Goal: Information Seeking & Learning: Check status

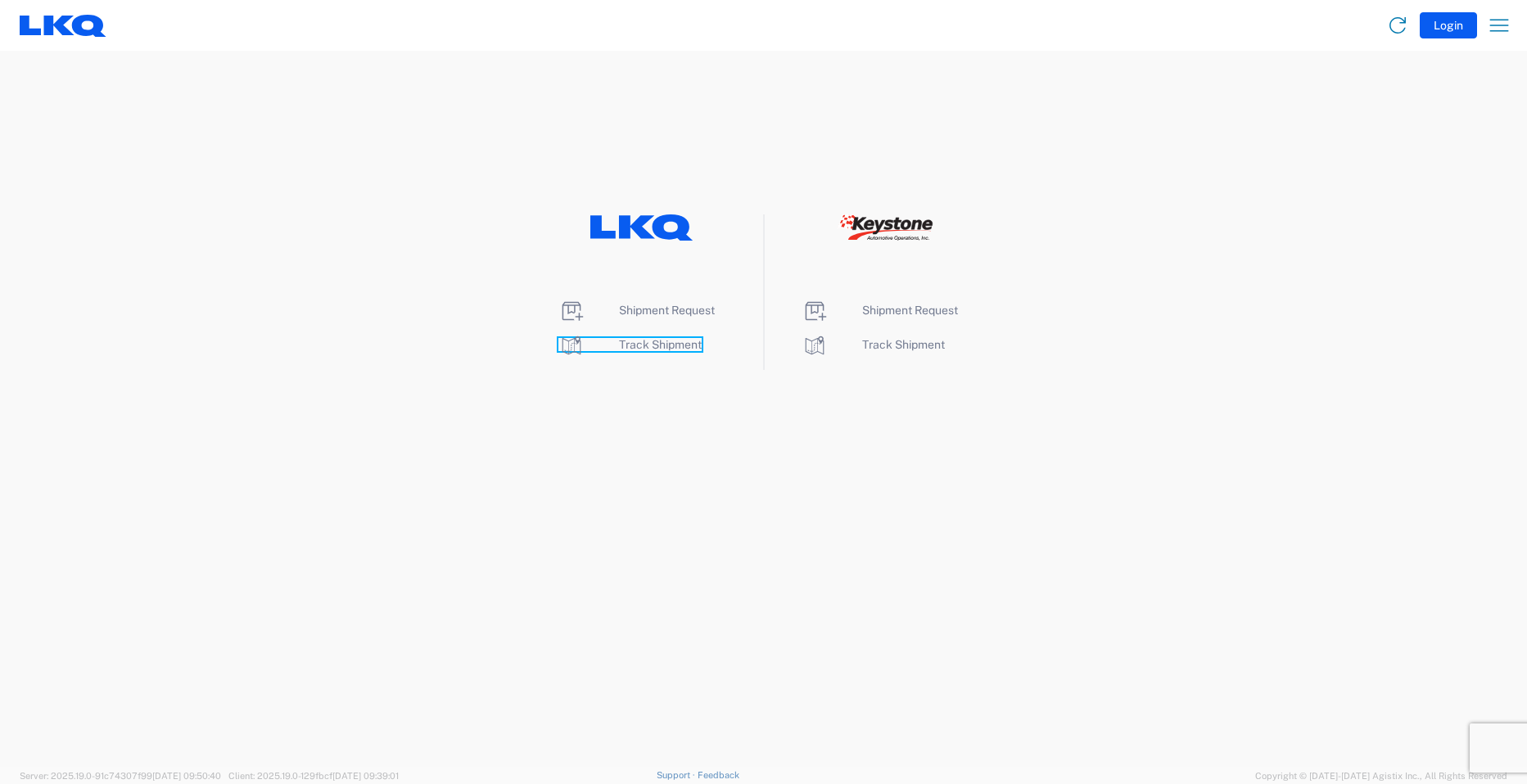
click at [645, 343] on span "Track Shipment" at bounding box center [660, 344] width 83 height 13
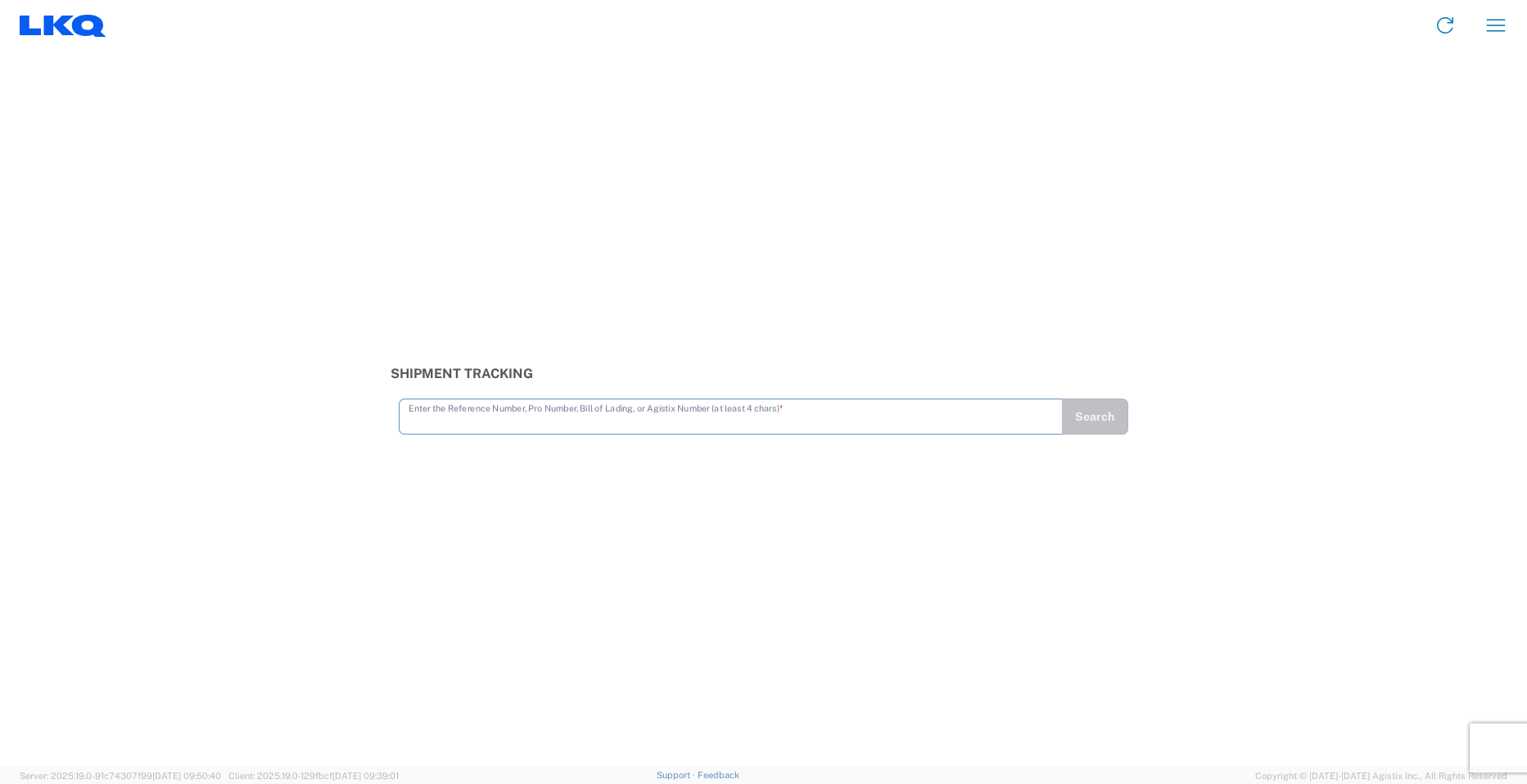
click at [435, 425] on input "text" at bounding box center [731, 415] width 645 height 29
type input "56833202"
click at [1088, 425] on button "Search" at bounding box center [1095, 417] width 68 height 36
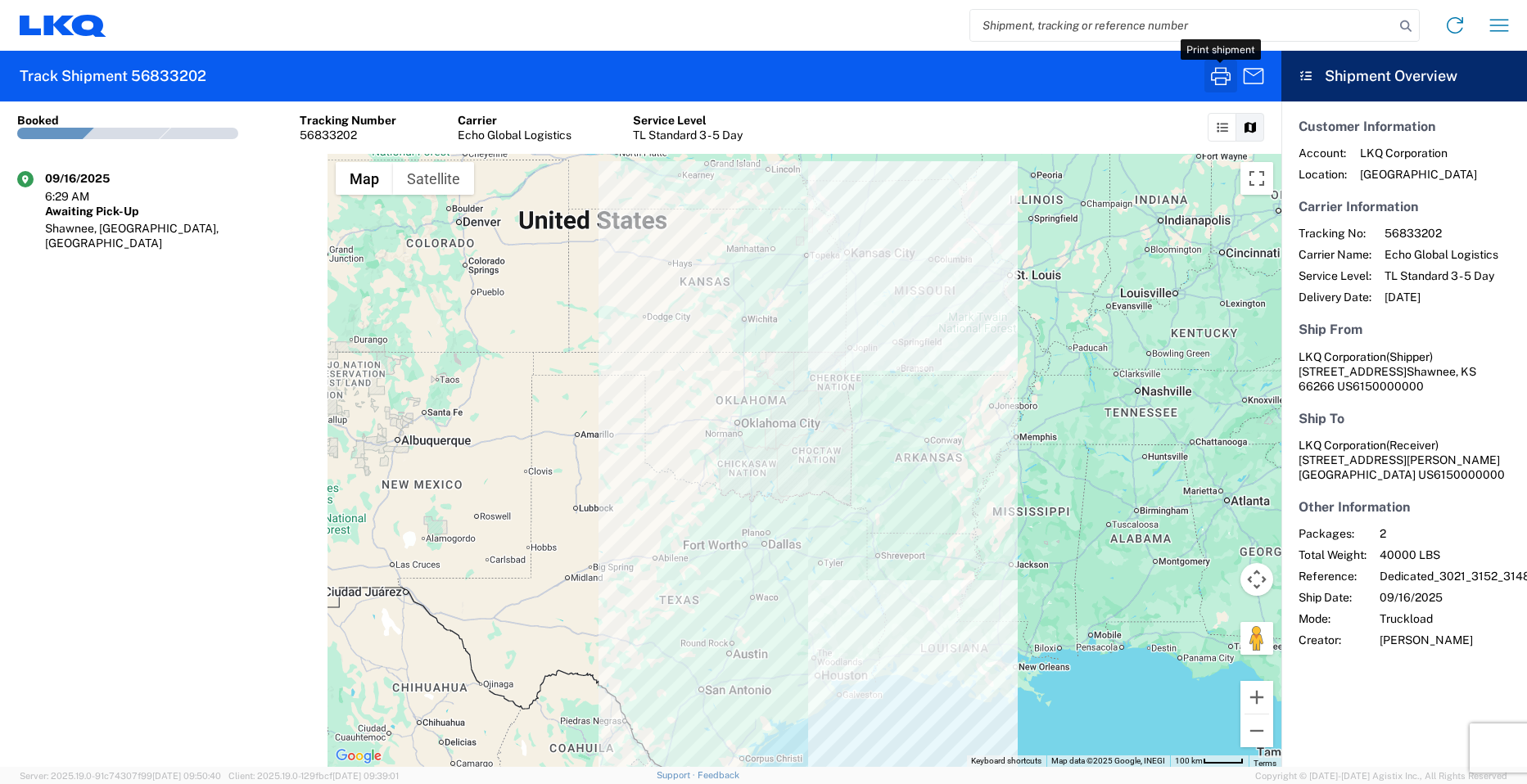
click at [1217, 73] on icon "button" at bounding box center [1221, 76] width 27 height 27
